Goal: Transaction & Acquisition: Purchase product/service

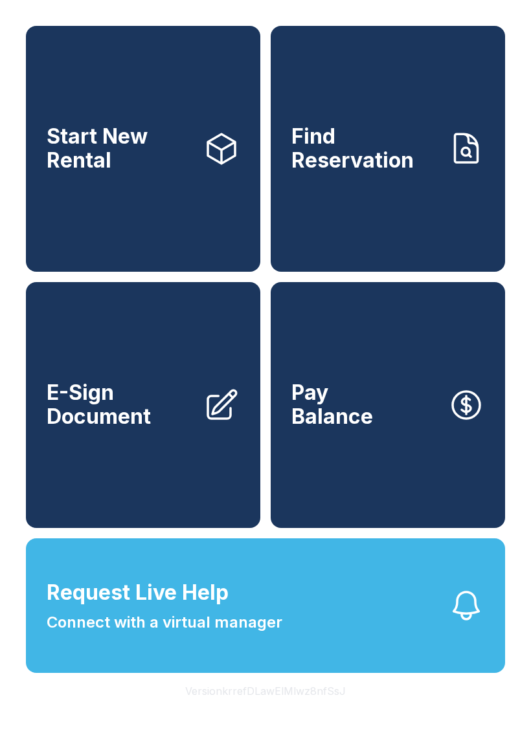
click at [333, 192] on link "Find Reservation" at bounding box center [387, 149] width 234 height 246
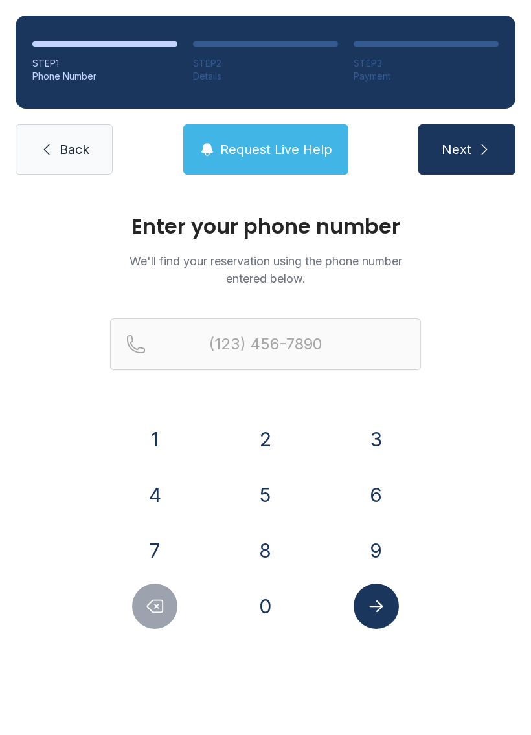
click at [78, 160] on link "Back" at bounding box center [64, 149] width 97 height 50
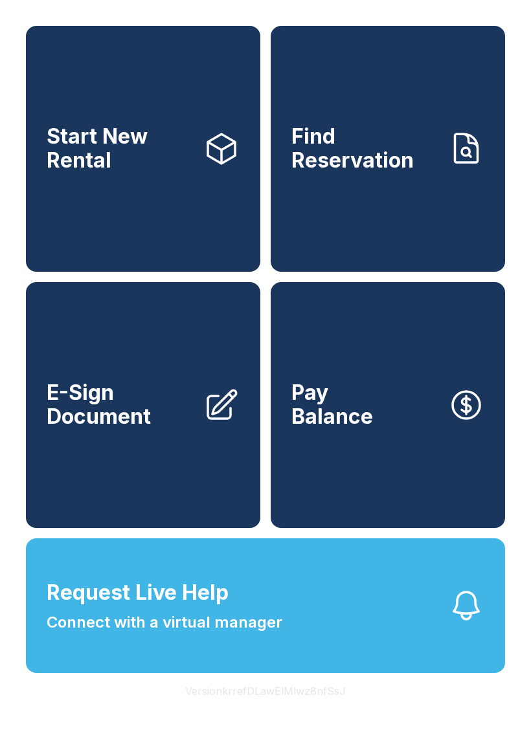
click at [163, 172] on span "Start New Rental" at bounding box center [120, 148] width 146 height 47
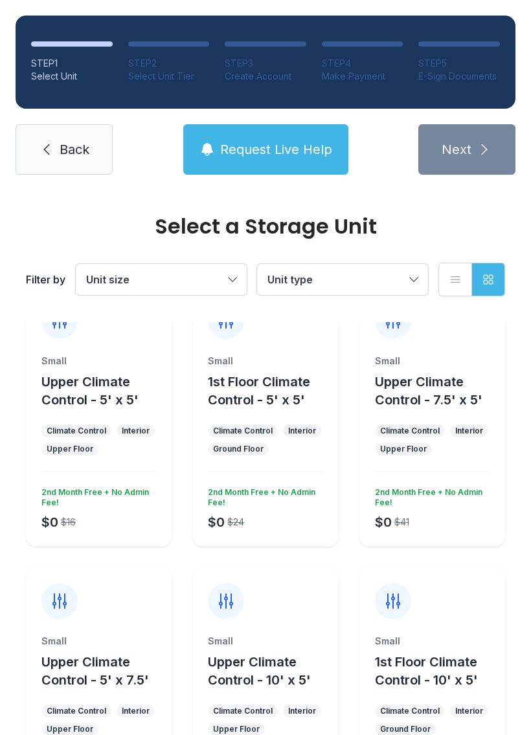
scroll to position [37, 0]
click at [193, 272] on span "Unit size" at bounding box center [154, 280] width 137 height 16
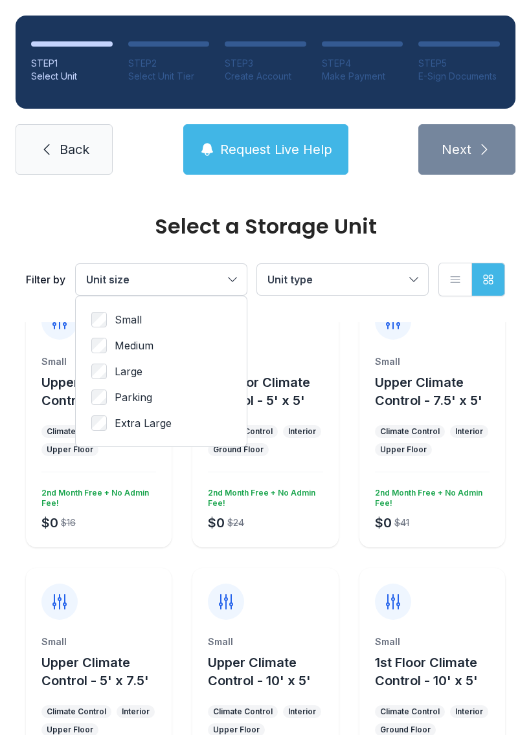
click at [137, 364] on span "Large" at bounding box center [129, 372] width 28 height 16
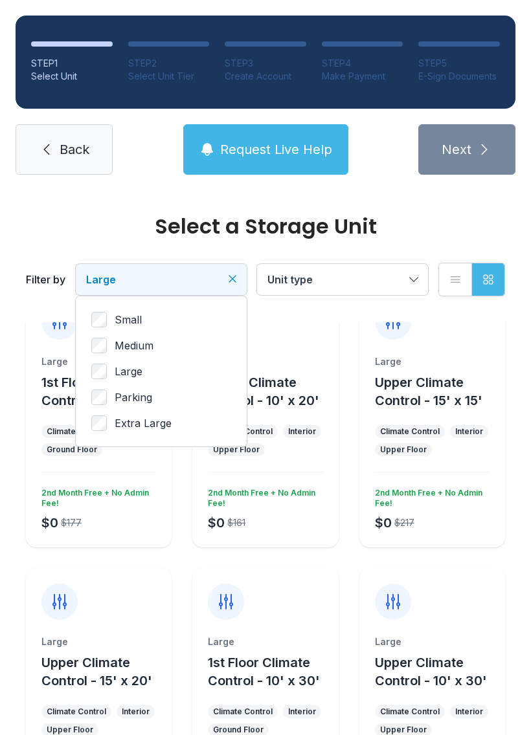
click at [167, 417] on span "Extra Large" at bounding box center [143, 423] width 57 height 16
click at [135, 375] on span "Large" at bounding box center [129, 372] width 28 height 16
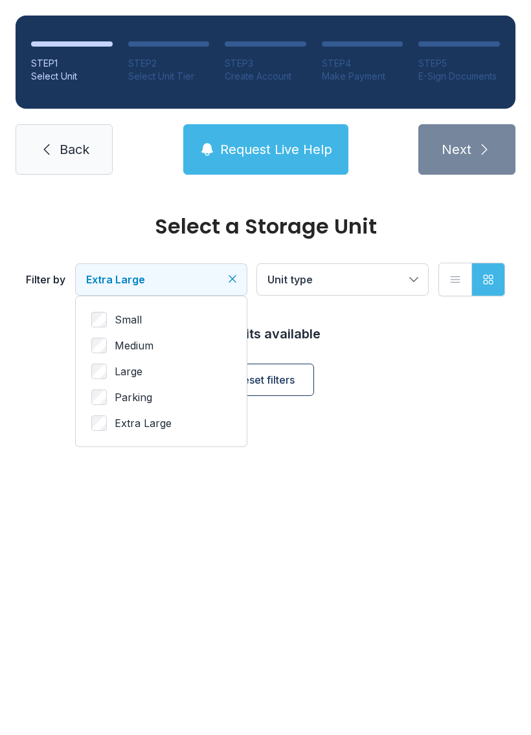
click at [153, 373] on label "Large" at bounding box center [161, 372] width 140 height 16
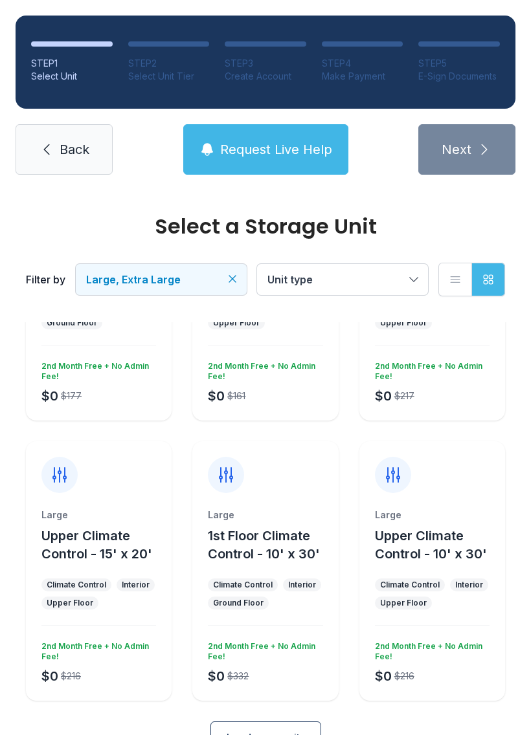
scroll to position [166, 0]
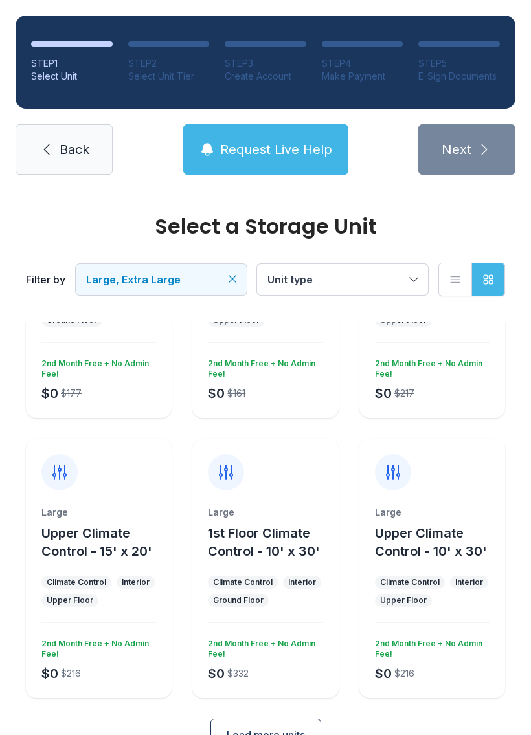
click at [126, 524] on button "Upper Climate Control - 15' x 20'" at bounding box center [103, 542] width 125 height 36
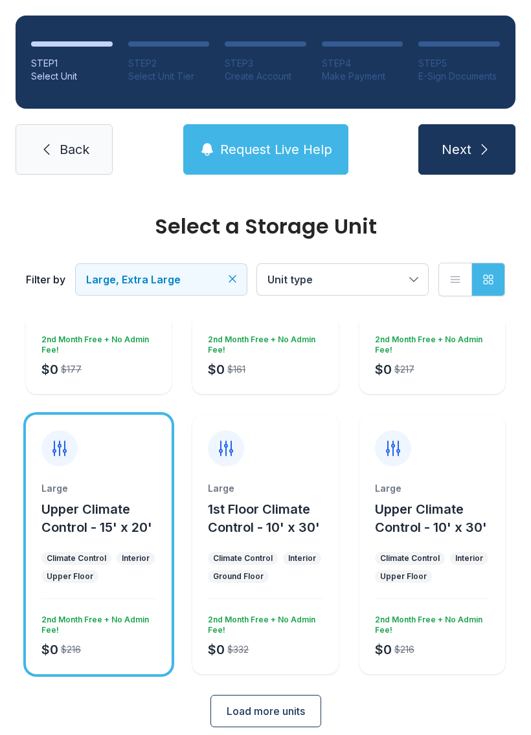
scroll to position [194, 0]
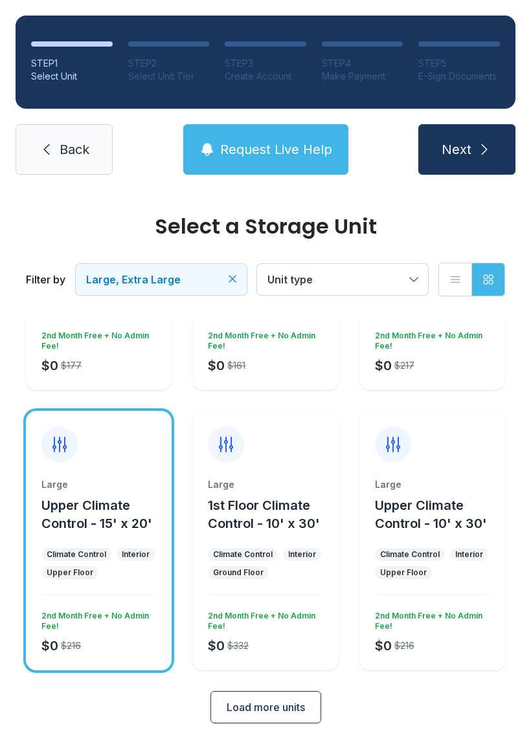
click at [276, 707] on span "Load more units" at bounding box center [265, 707] width 78 height 16
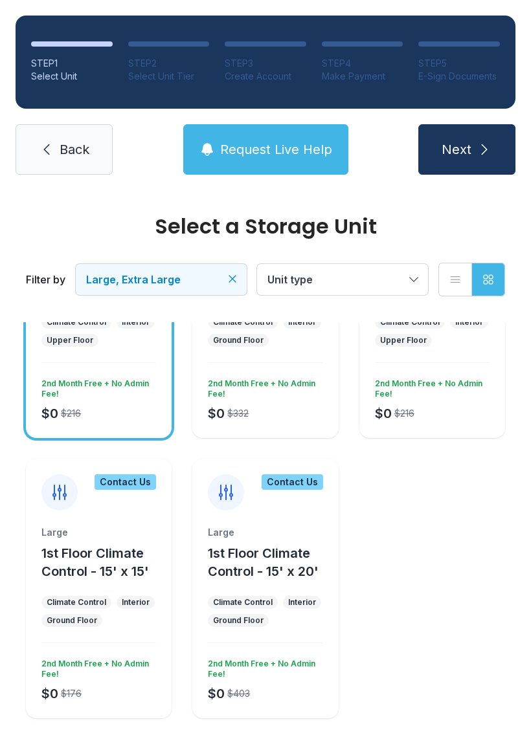
scroll to position [431, 0]
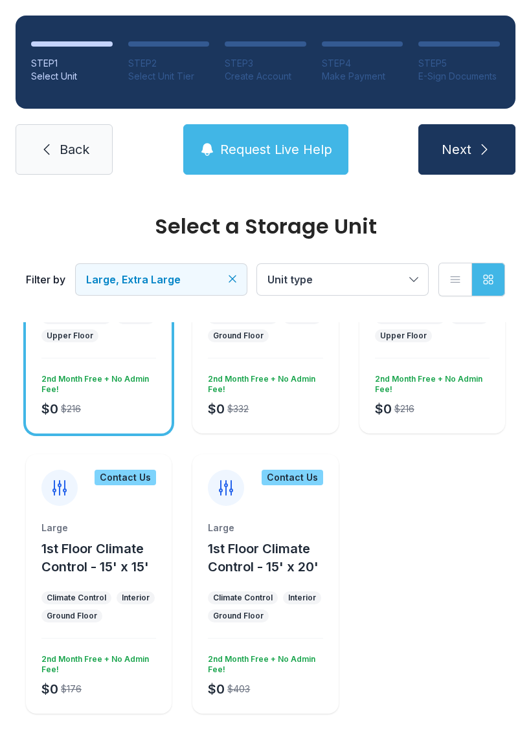
click at [490, 155] on icon "submit" at bounding box center [484, 150] width 16 height 16
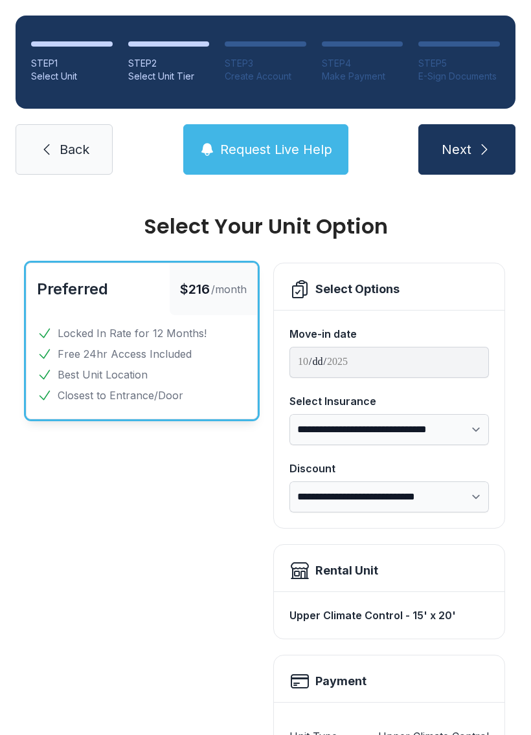
click at [75, 157] on span "Back" at bounding box center [75, 149] width 30 height 18
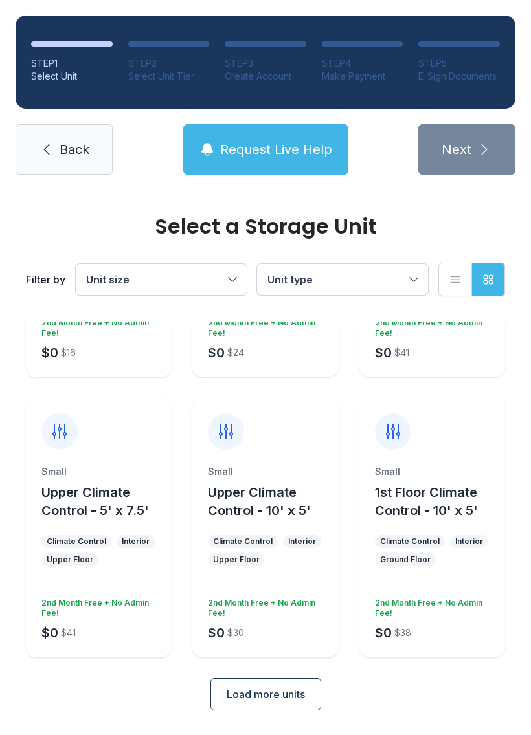
scroll to position [206, 0]
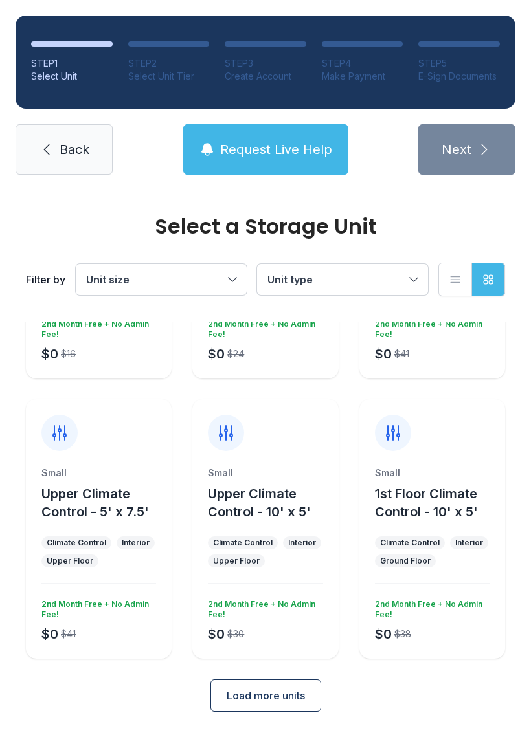
click at [282, 706] on button "Load more units" at bounding box center [265, 695] width 111 height 32
click at [281, 697] on span "Load more units" at bounding box center [265, 696] width 78 height 16
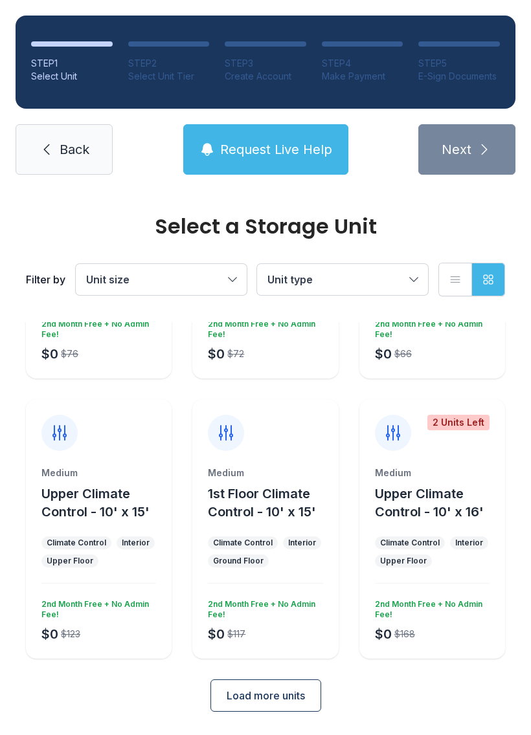
click at [274, 709] on button "Load more units" at bounding box center [265, 695] width 111 height 32
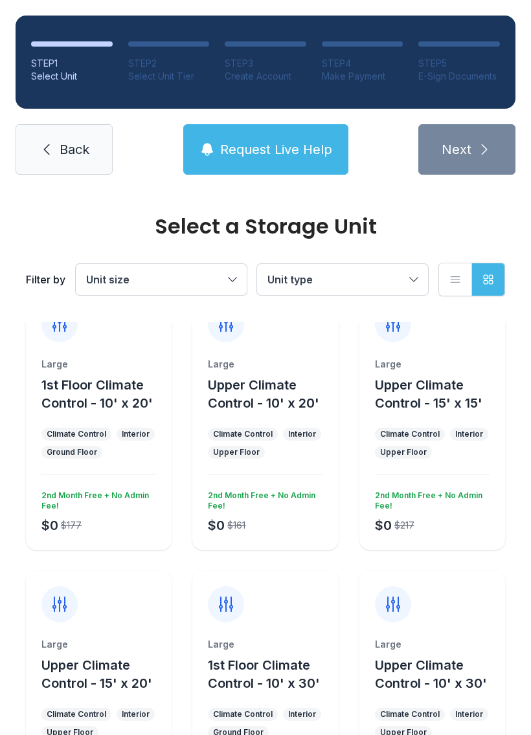
scroll to position [1714, 0]
